Goal: Check status

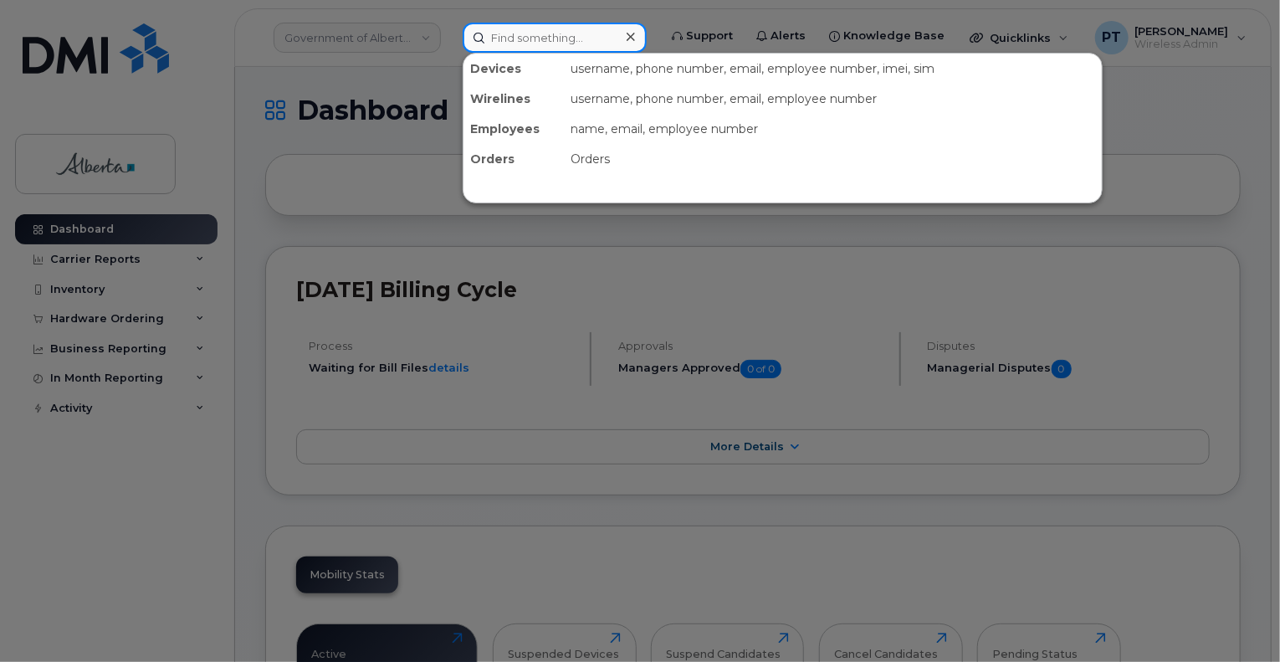
paste input "7808182764"
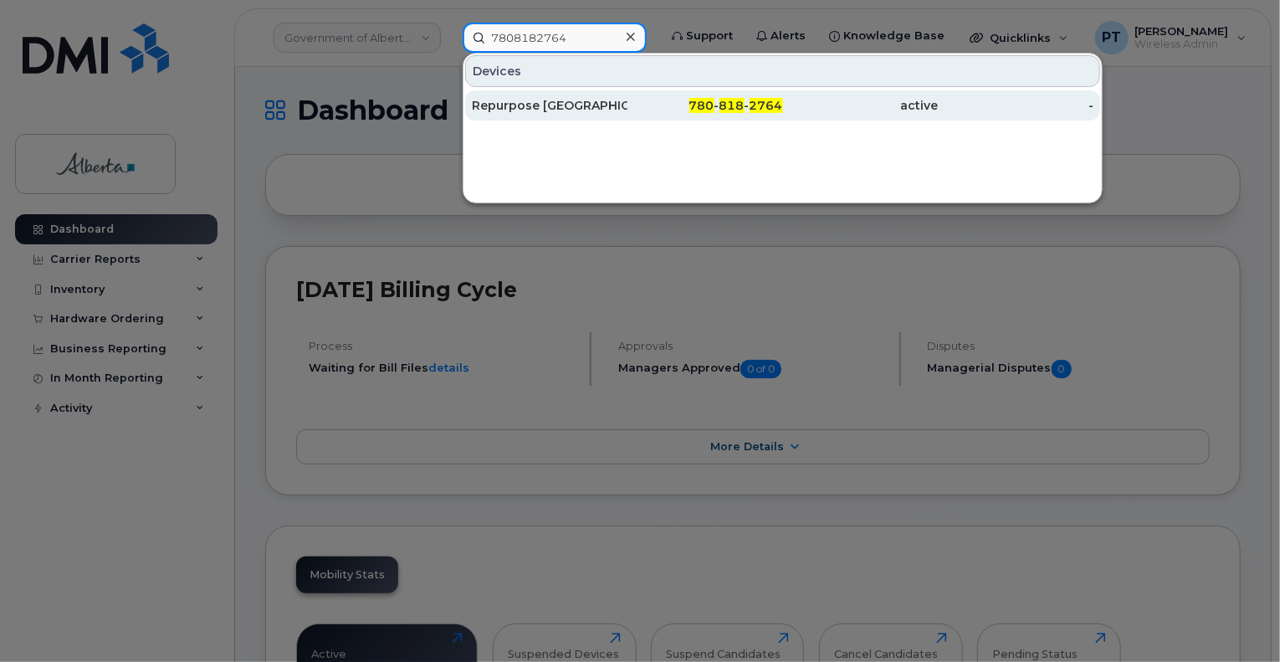
type input "7808182764"
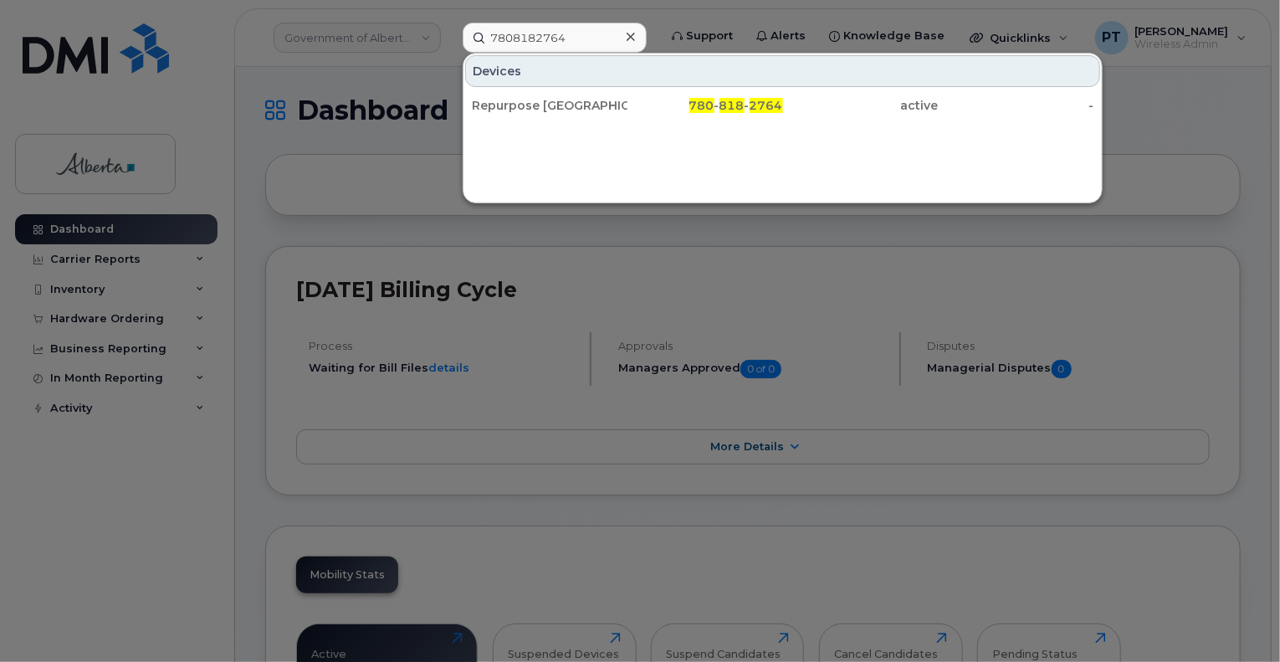
drag, startPoint x: 510, startPoint y: 105, endPoint x: 647, endPoint y: 171, distance: 152.3
click at [510, 105] on div "Repurpose [GEOGRAPHIC_DATA]" at bounding box center [550, 105] width 156 height 17
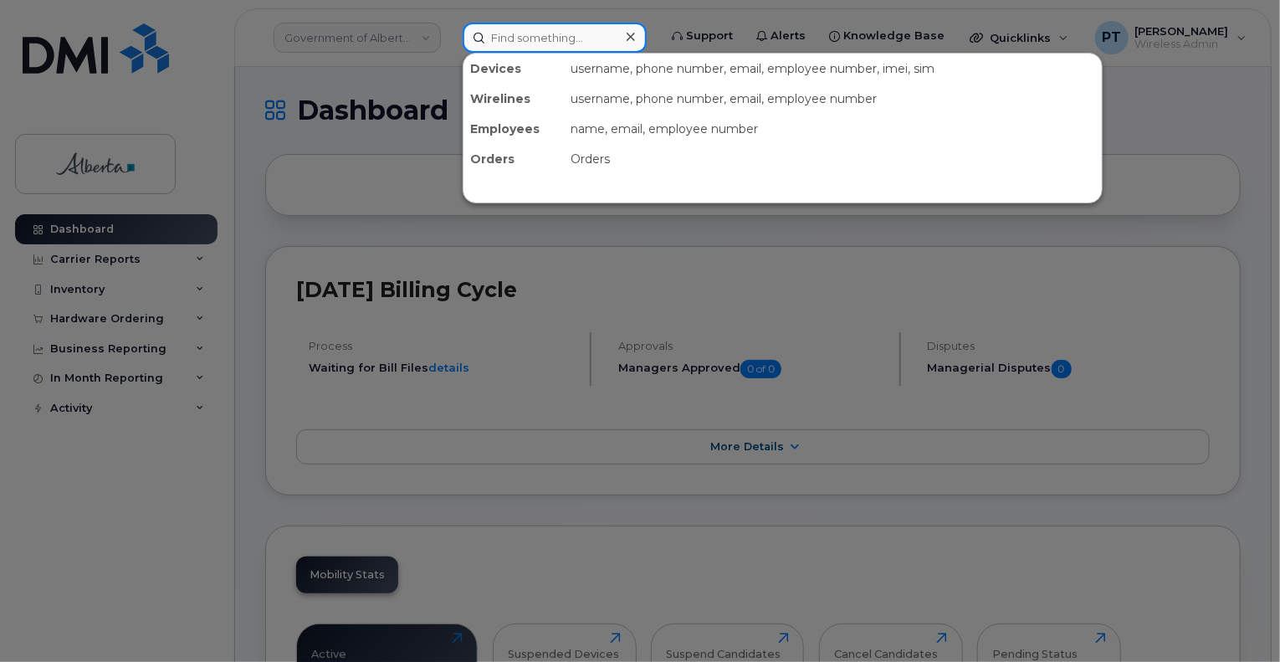
click at [532, 38] on input at bounding box center [555, 38] width 184 height 30
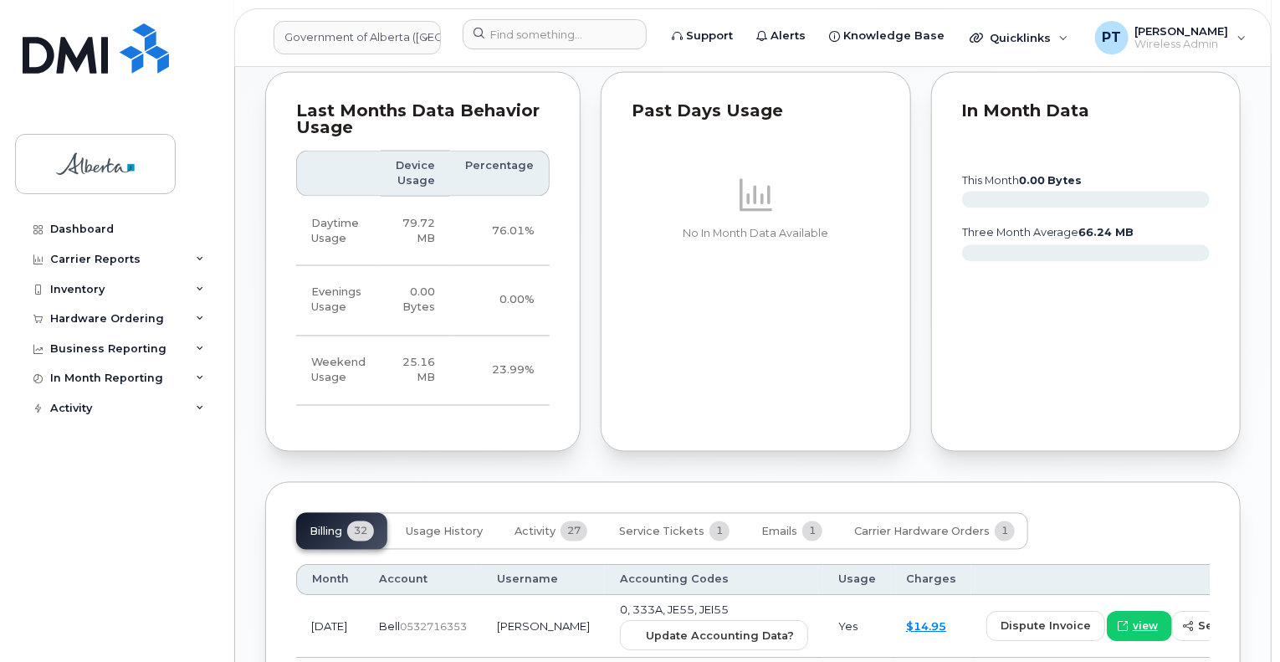
scroll to position [1423, 0]
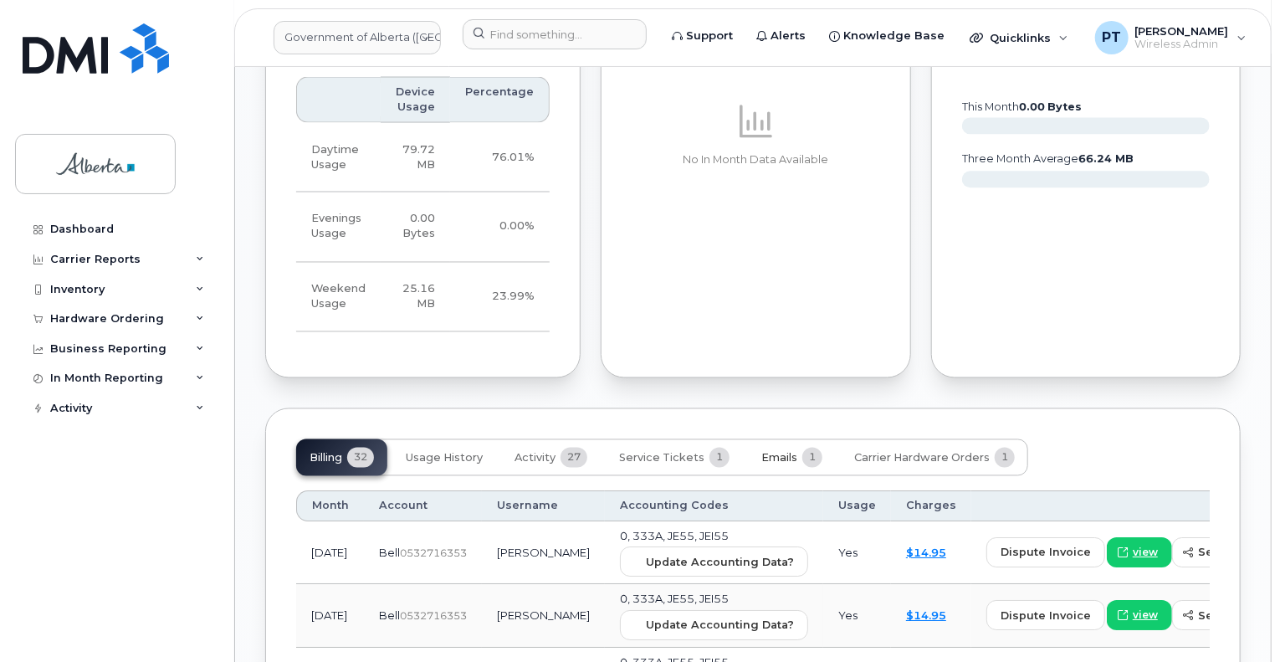
click at [782, 452] on span "Emails" at bounding box center [780, 458] width 36 height 13
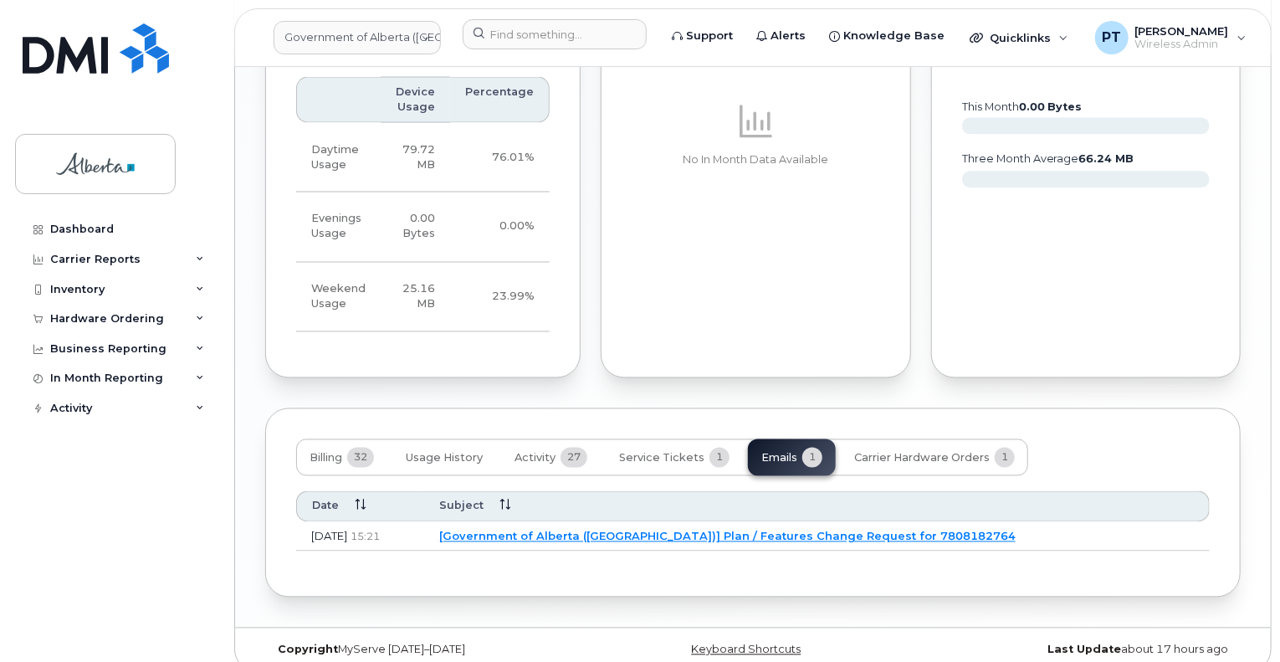
click at [644, 537] on link "[Government of Alberta ([GEOGRAPHIC_DATA])] Plan / Features Change Request for …" at bounding box center [727, 536] width 577 height 13
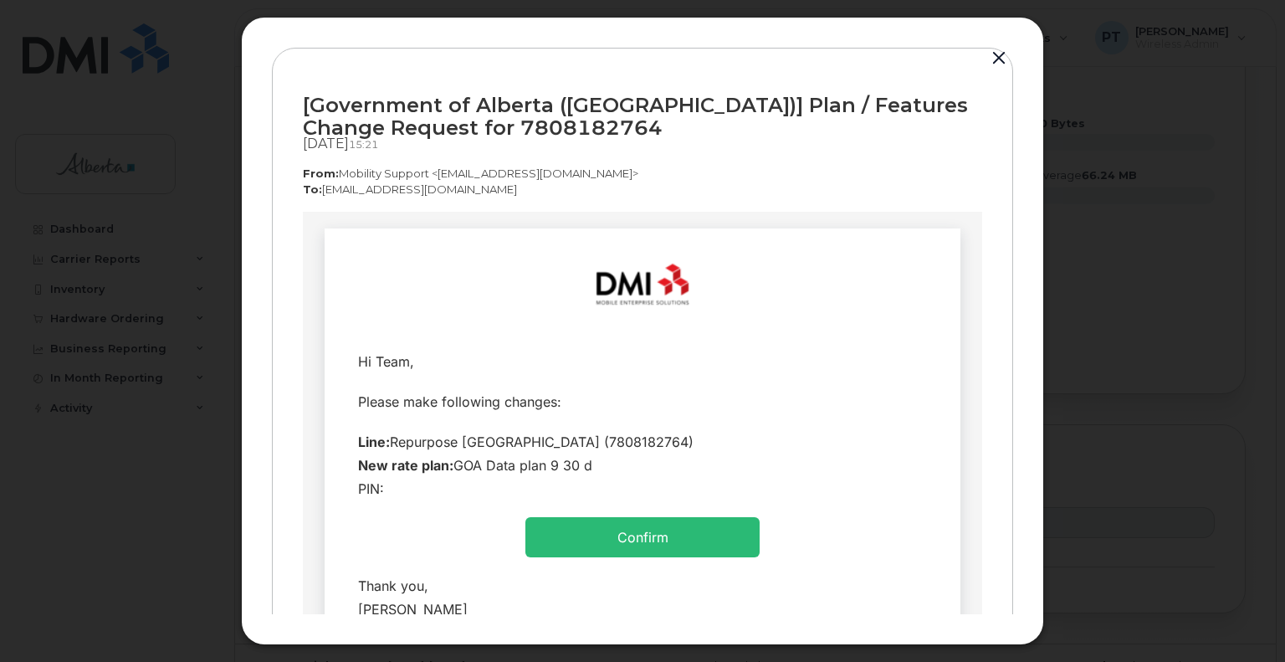
scroll to position [0, 0]
click at [998, 54] on button "button" at bounding box center [999, 58] width 25 height 23
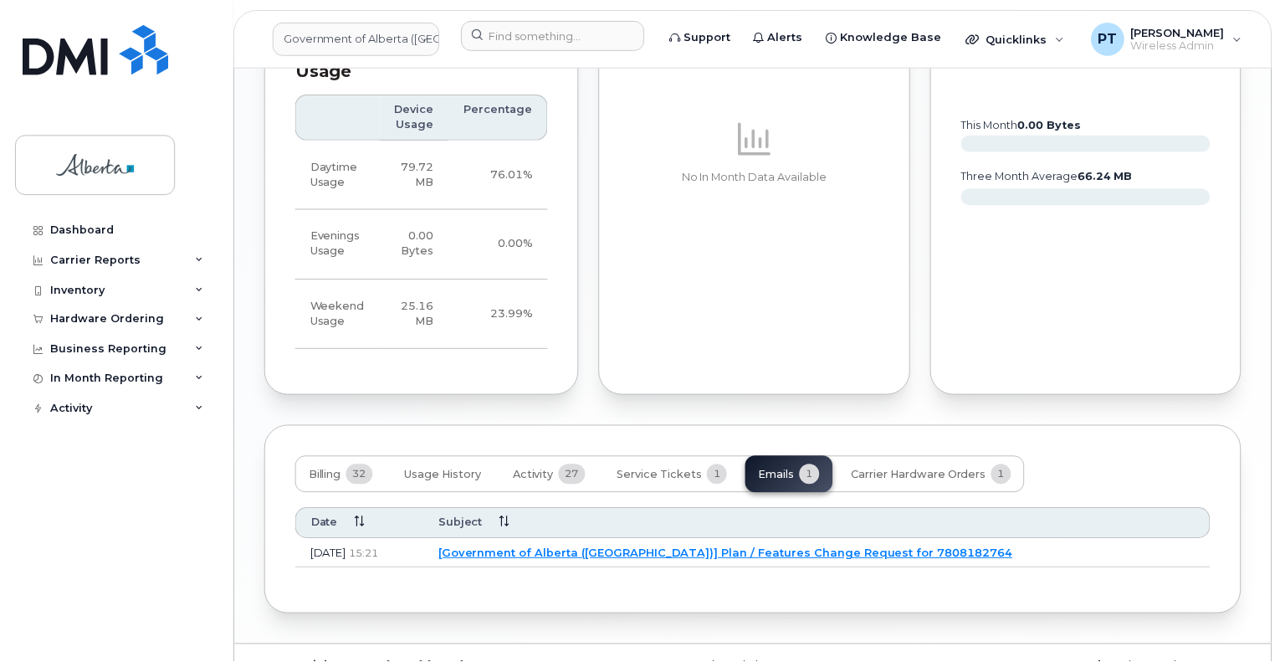
scroll to position [1423, 0]
